Goal: Information Seeking & Learning: Get advice/opinions

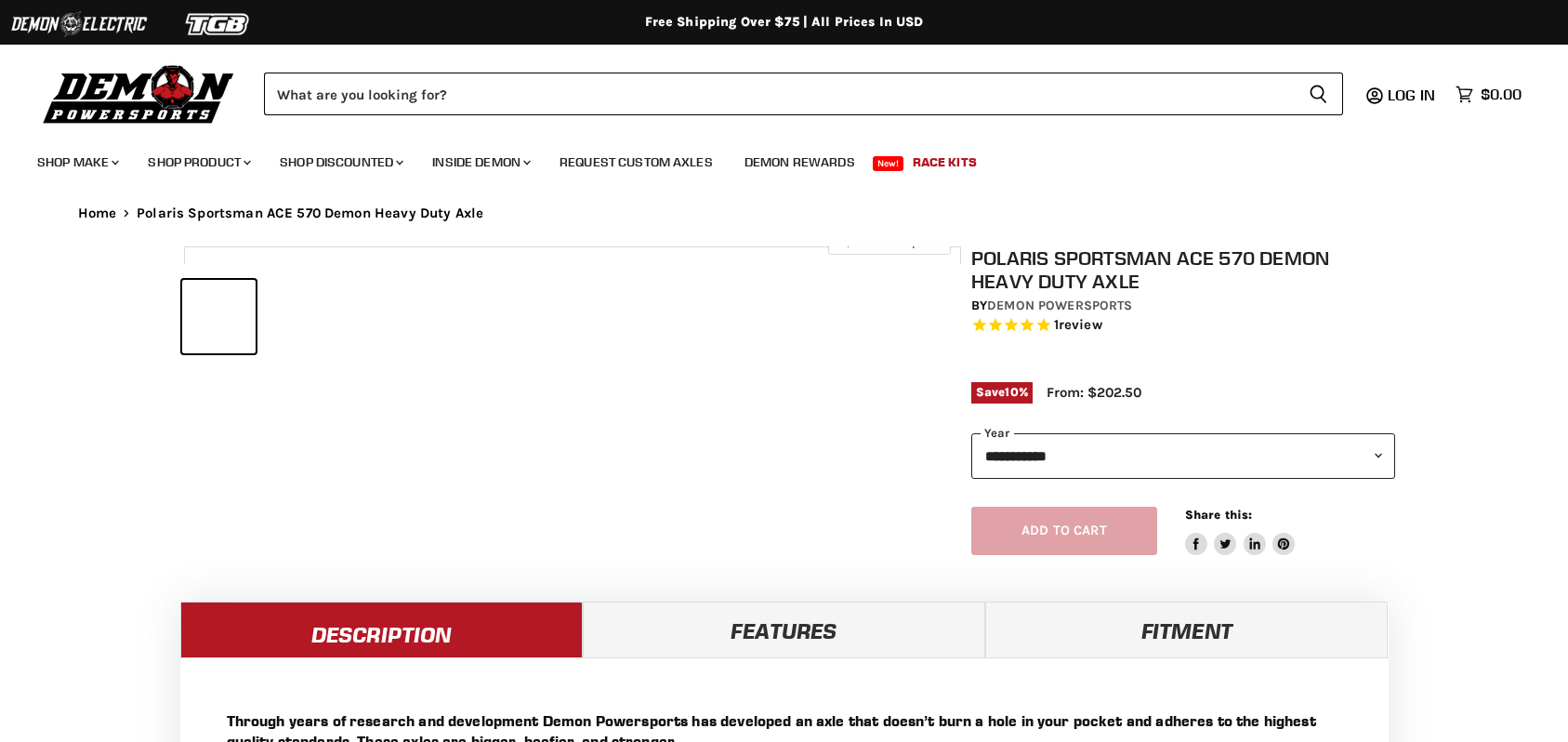
select select "******"
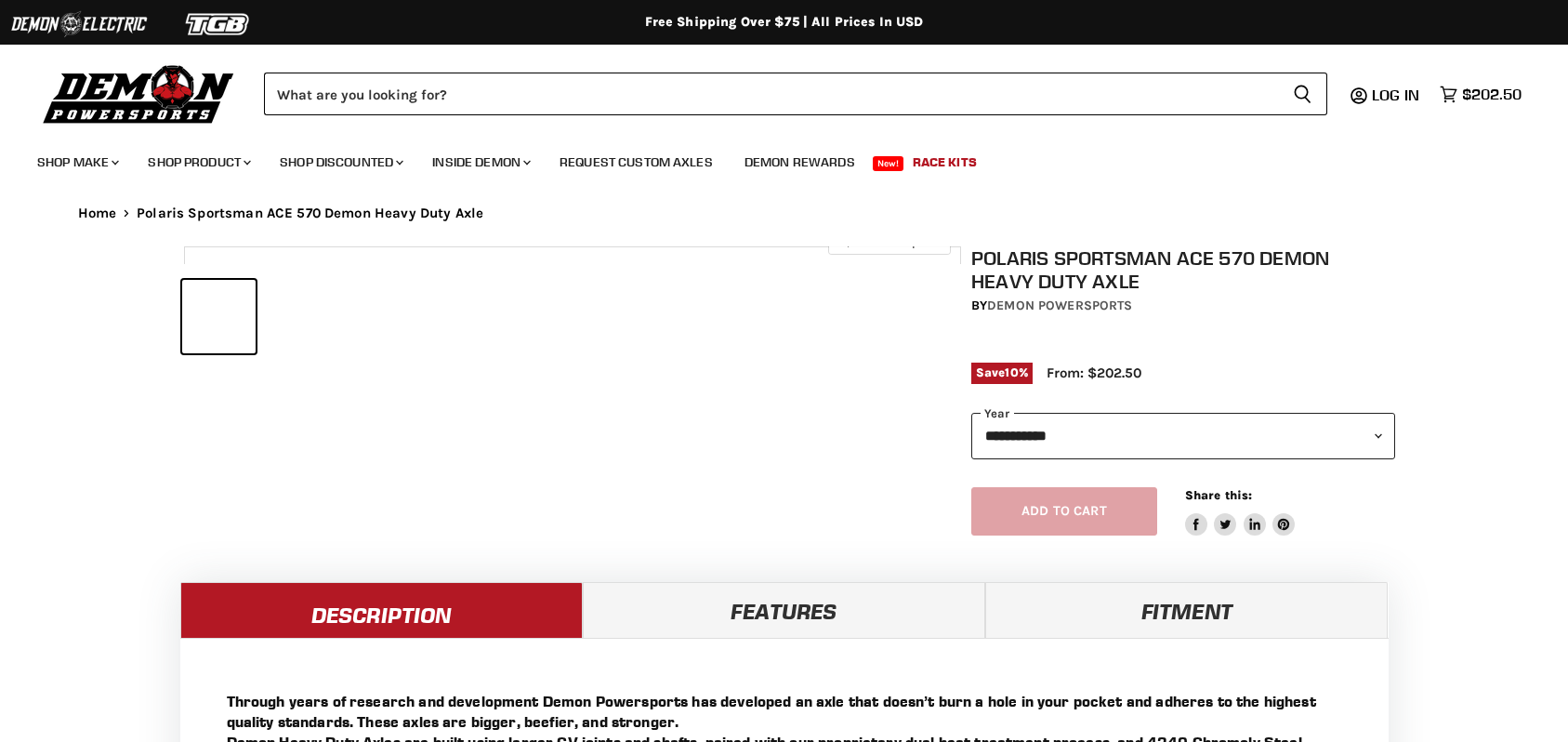
select select "******"
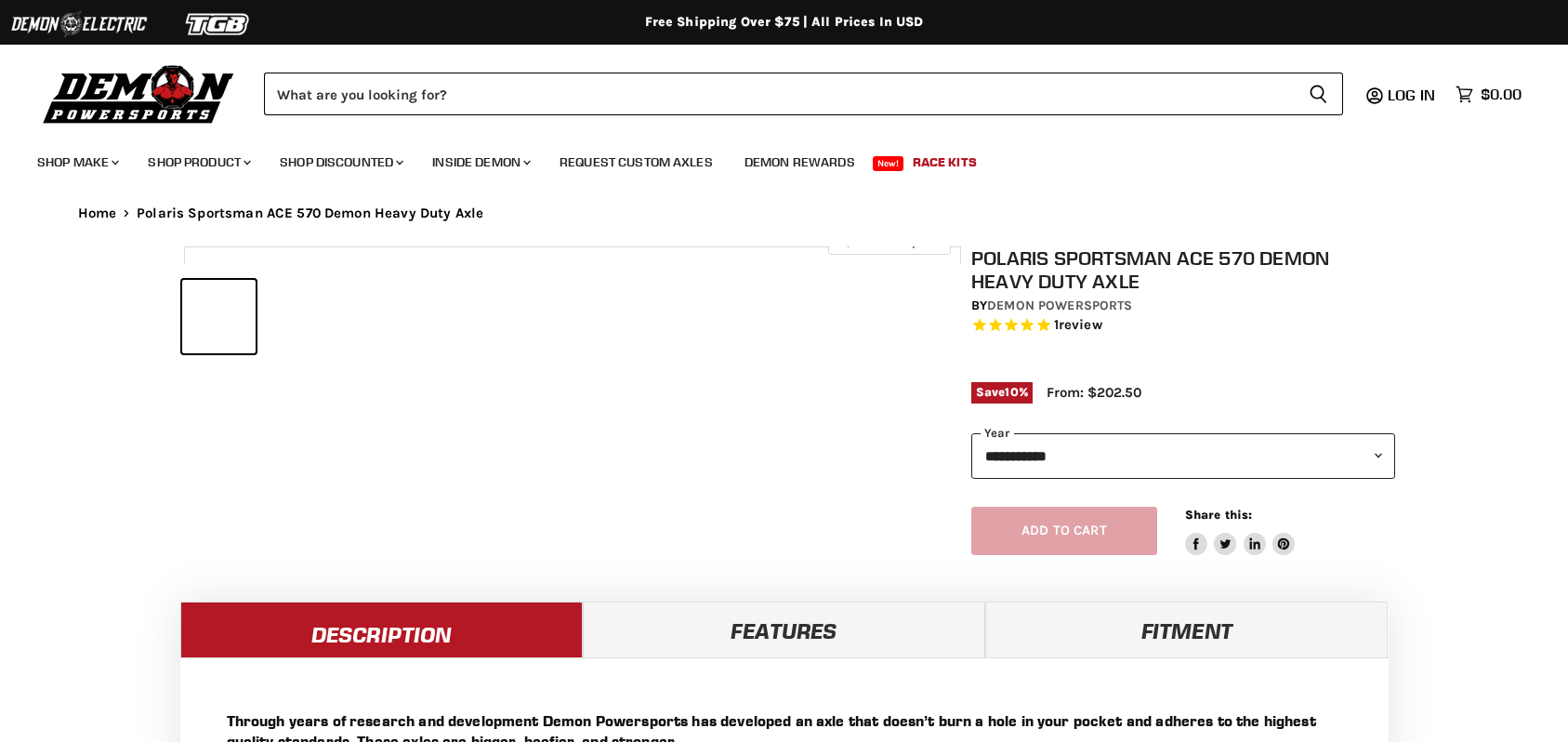
select select "******"
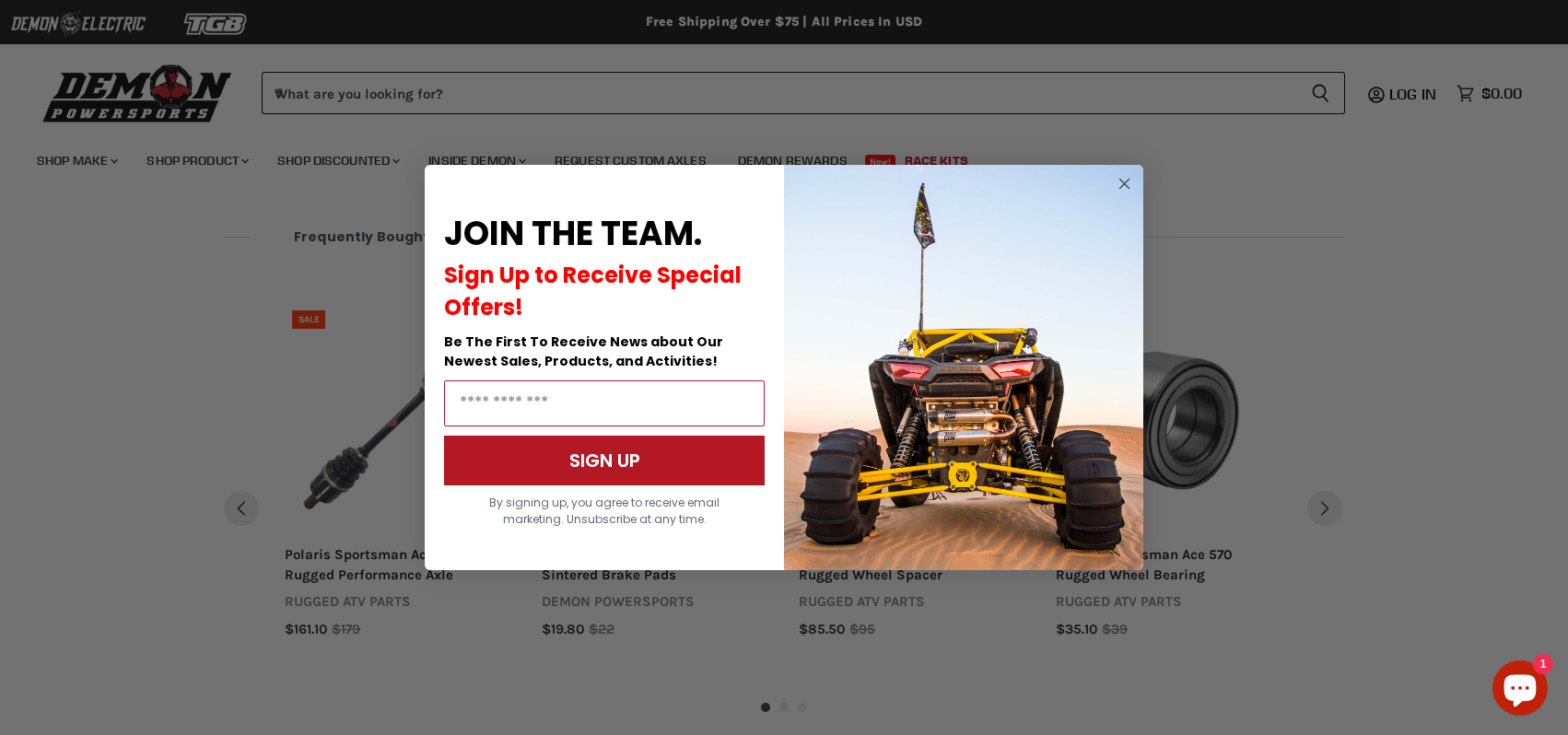
scroll to position [1748, 0]
